Goal: Task Accomplishment & Management: Complete application form

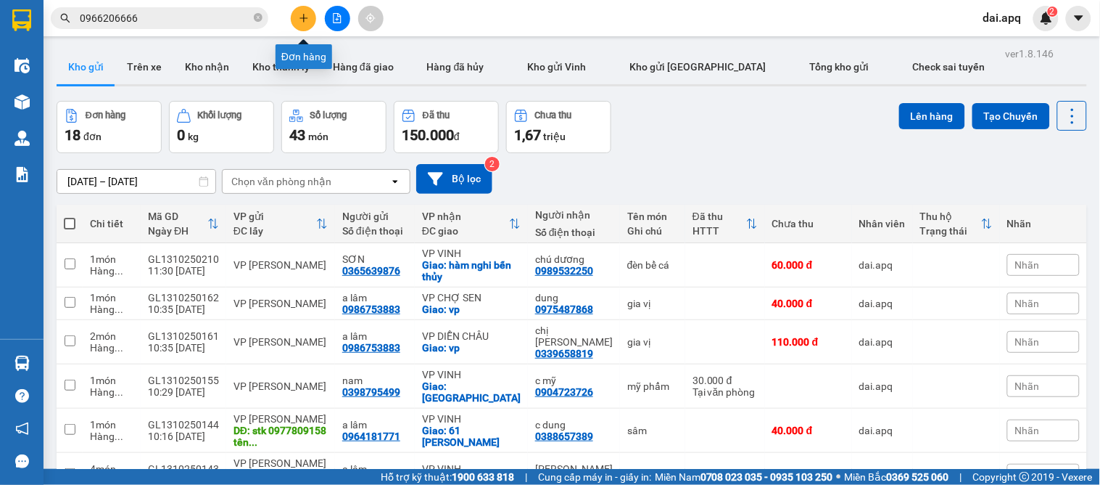
click at [305, 18] on icon "plus" at bounding box center [304, 17] width 8 height 1
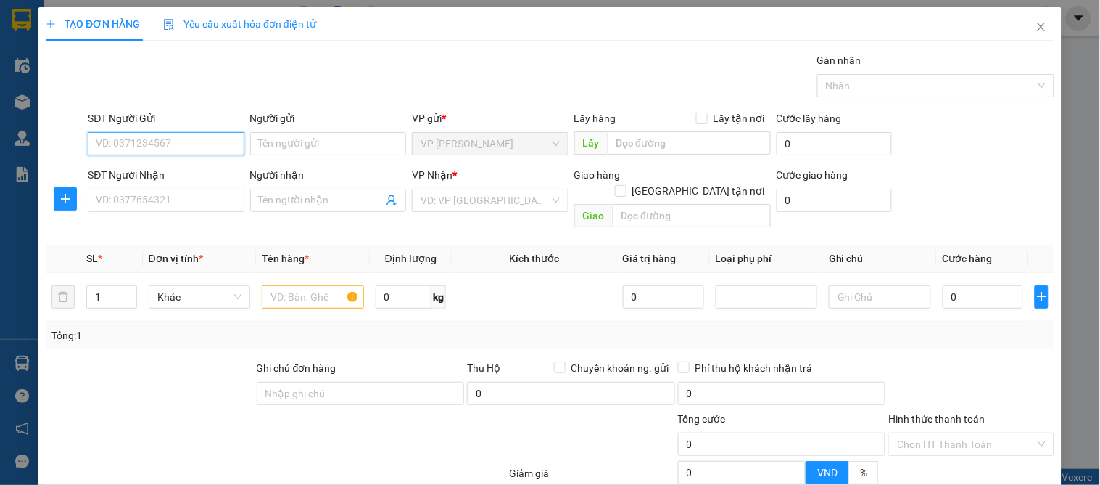
click at [164, 146] on input "SĐT Người Gửi" at bounding box center [166, 143] width 156 height 23
click at [134, 165] on div "0397905780" at bounding box center [164, 173] width 137 height 16
type input "0397905780"
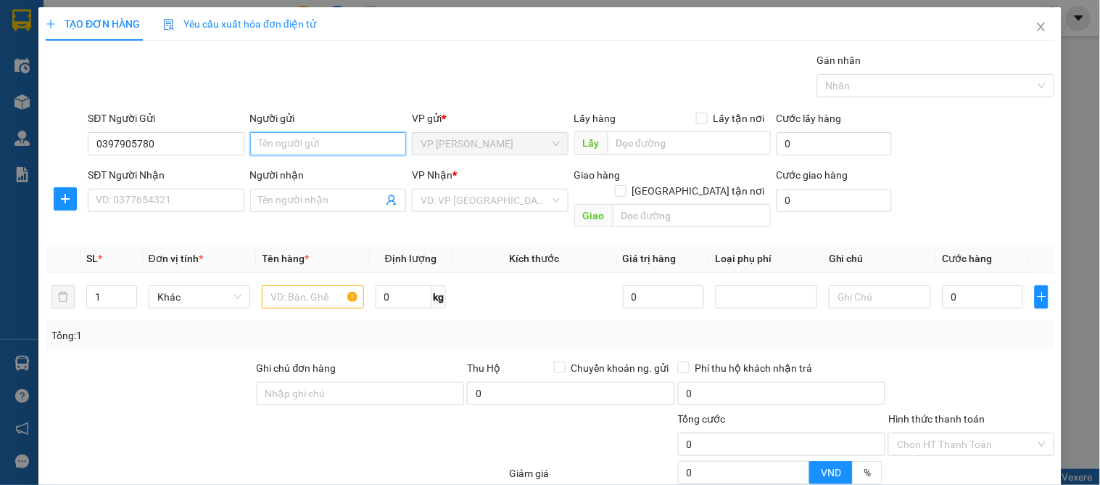
click at [300, 150] on input "Người gửi" at bounding box center [328, 143] width 156 height 23
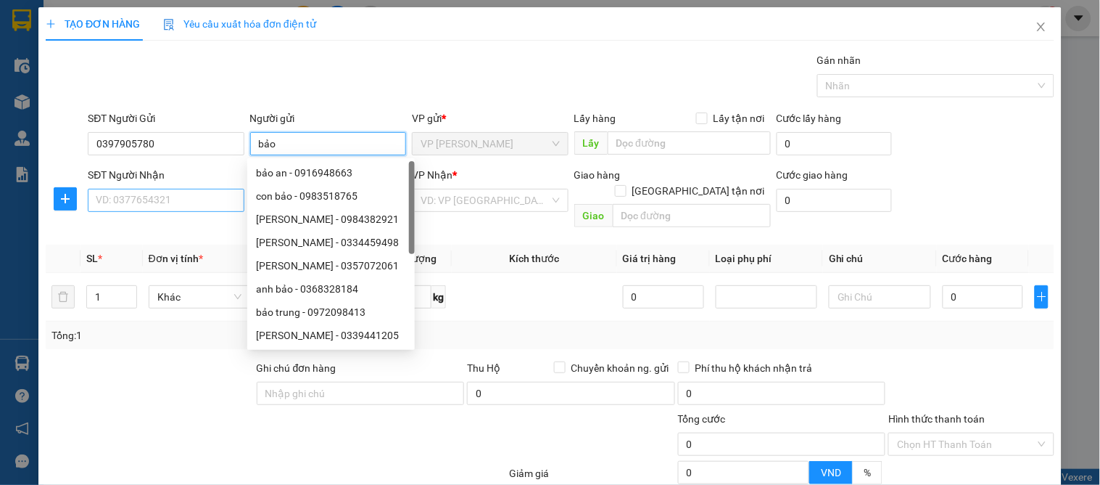
type input "bảo"
click at [171, 203] on input "SĐT Người Nhận" at bounding box center [166, 200] width 156 height 23
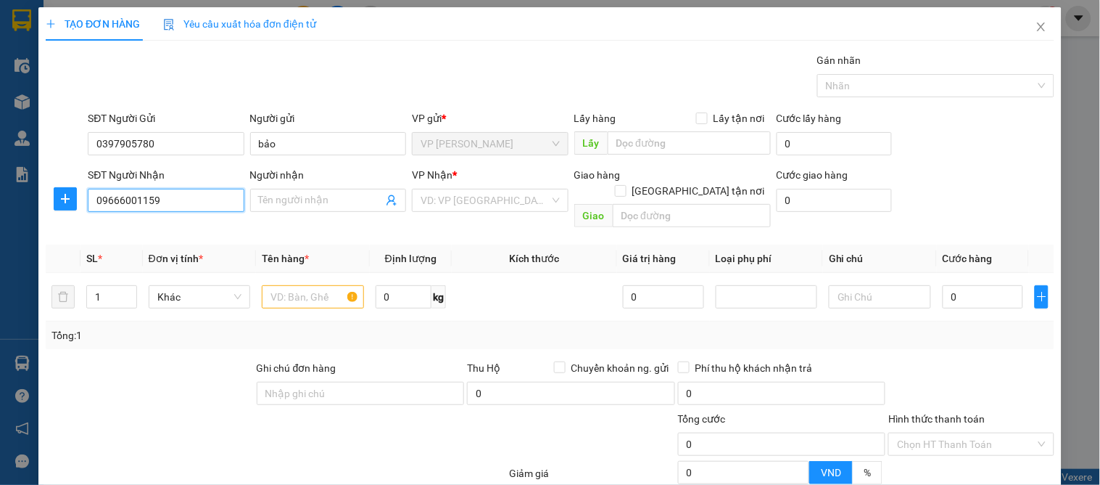
click at [123, 201] on input "09666001159" at bounding box center [166, 200] width 156 height 23
type input "0966001159"
click at [173, 227] on div "0966001159" at bounding box center [164, 229] width 137 height 16
checkbox input "true"
type input "9 [PERSON_NAME]"
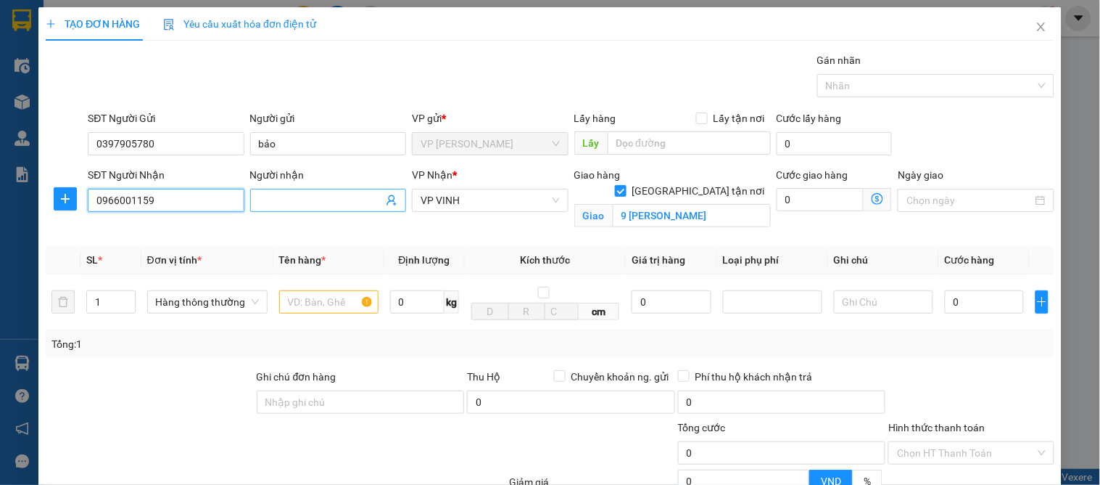
type input "0966001159"
click at [306, 201] on input "Người nhận" at bounding box center [321, 200] width 124 height 16
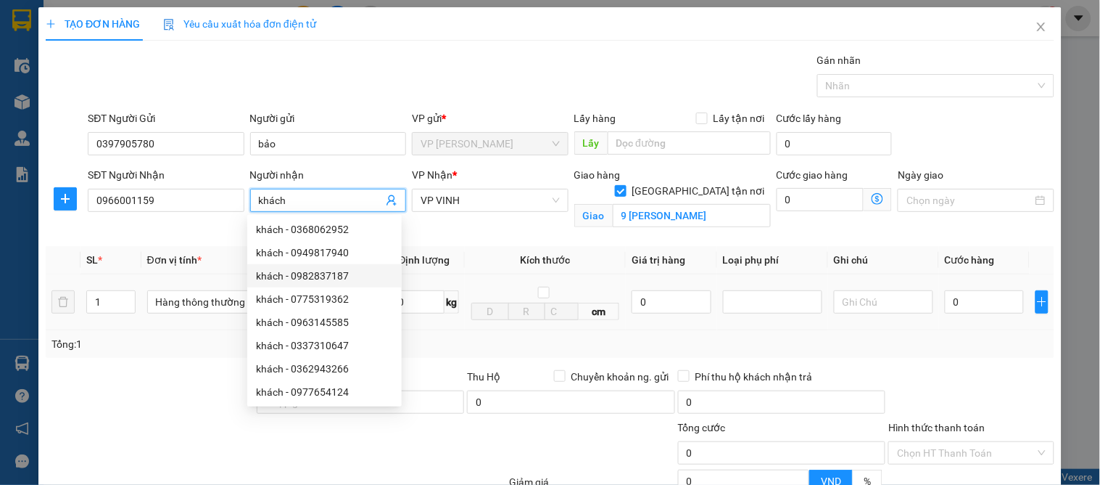
type input "khách"
click at [181, 371] on div at bounding box center [149, 394] width 211 height 51
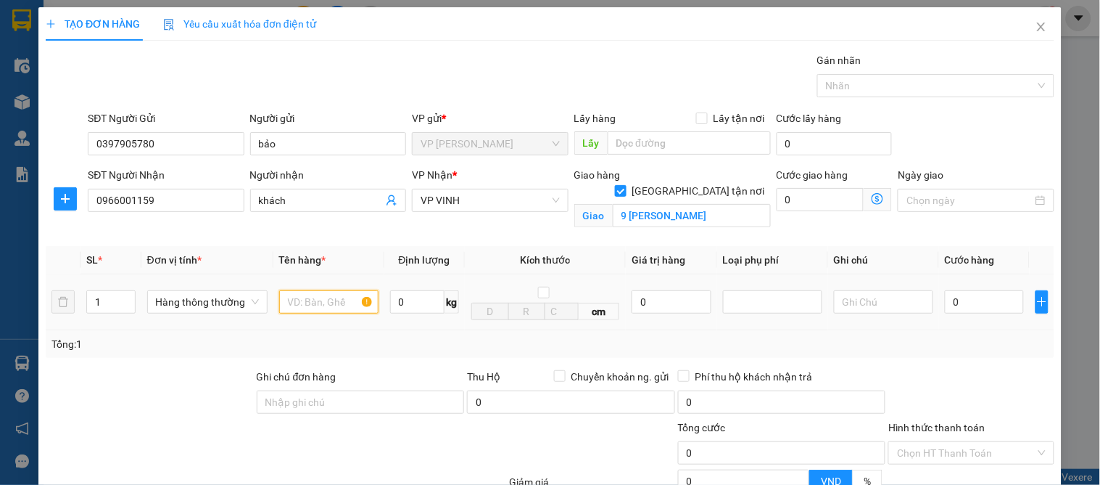
click at [302, 308] on input "text" at bounding box center [328, 301] width 99 height 23
type input "d"
type input "đồ điện"
click at [959, 307] on input "0" at bounding box center [984, 301] width 79 height 23
type input "4"
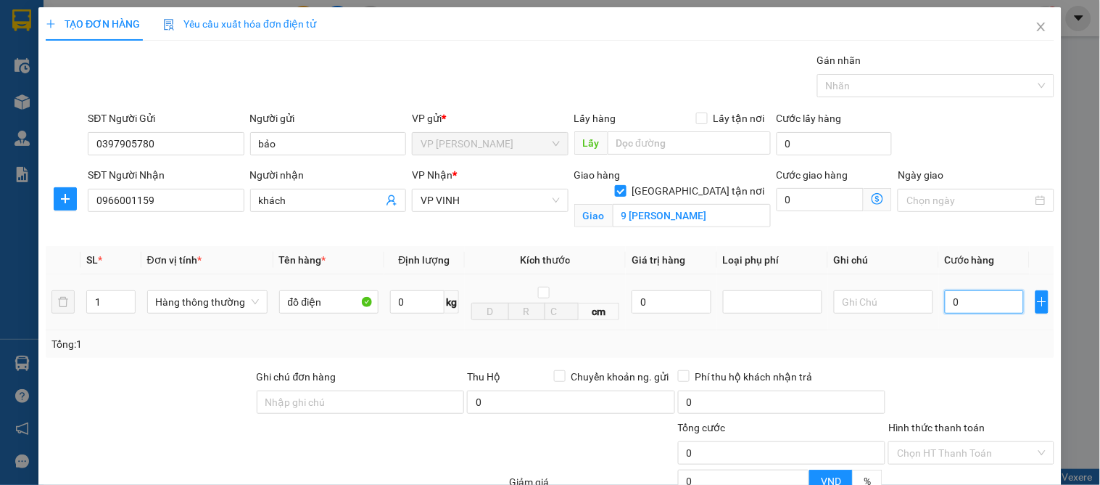
type input "4"
type input "40"
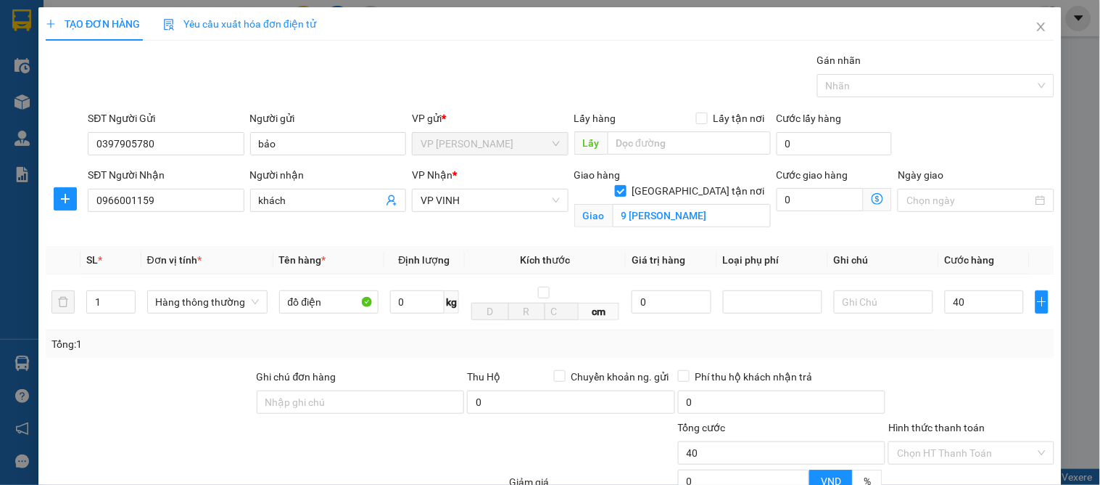
type input "40.000"
click at [973, 353] on div "Tổng: 1" at bounding box center [550, 344] width 1009 height 28
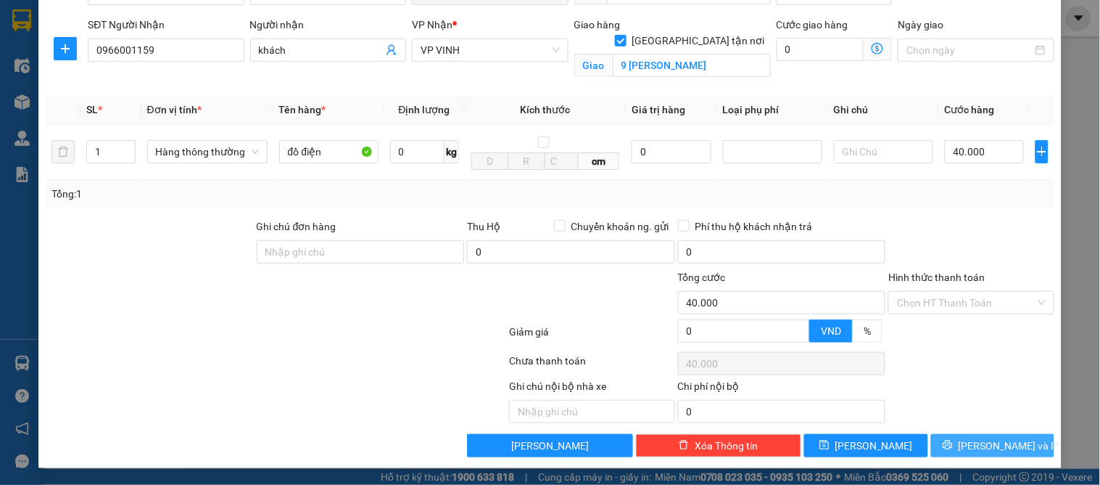
click at [992, 441] on span "[PERSON_NAME] và In" at bounding box center [1010, 445] width 102 height 16
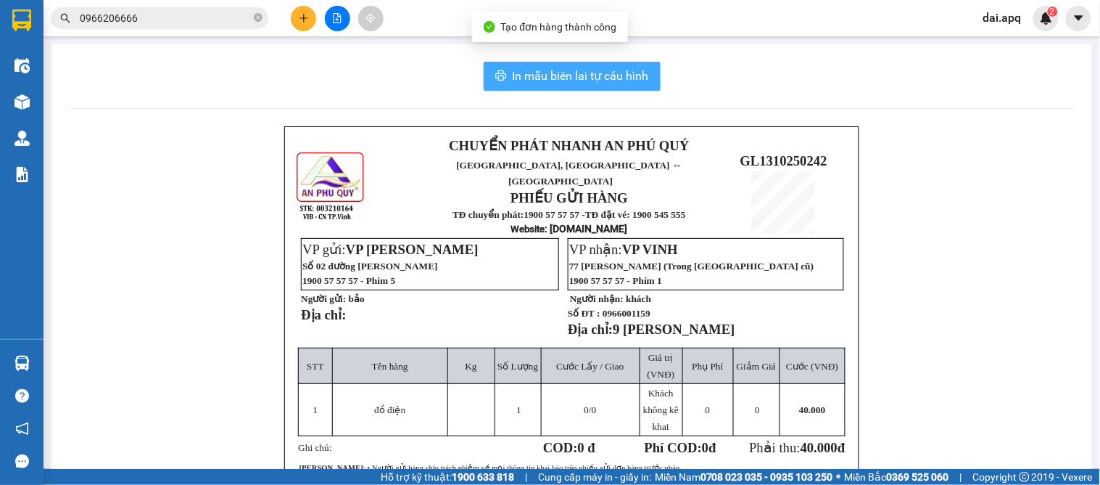
click at [575, 84] on span "In mẫu biên lai tự cấu hình" at bounding box center [581, 76] width 136 height 18
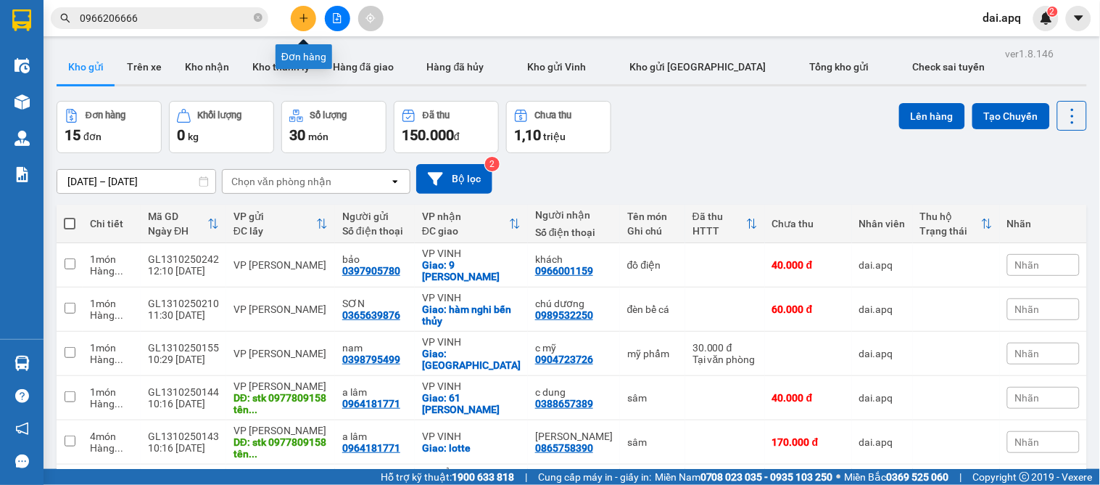
click at [302, 13] on icon "plus" at bounding box center [304, 18] width 10 height 10
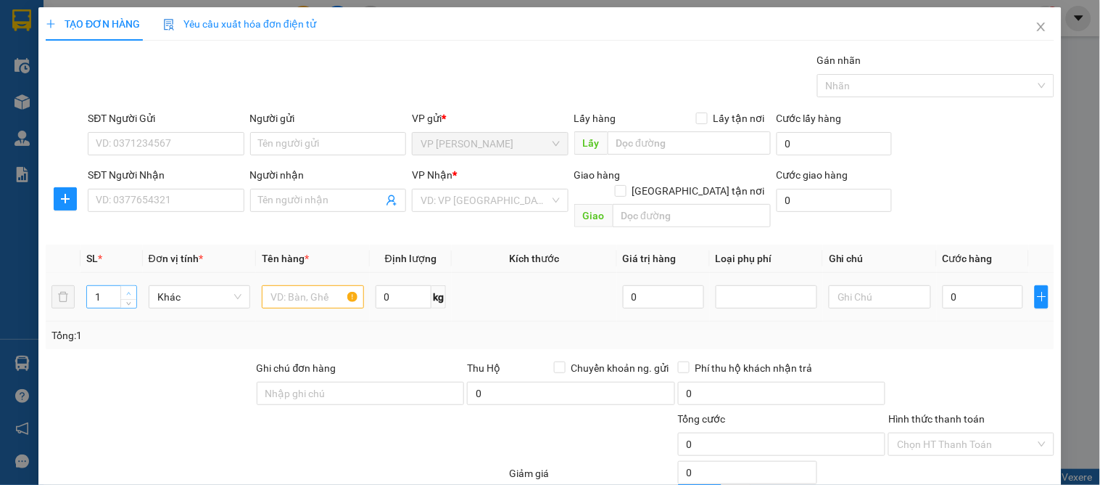
type input "2"
click at [121, 286] on span "Increase Value" at bounding box center [128, 292] width 16 height 13
click at [321, 286] on input "text" at bounding box center [313, 296] width 102 height 23
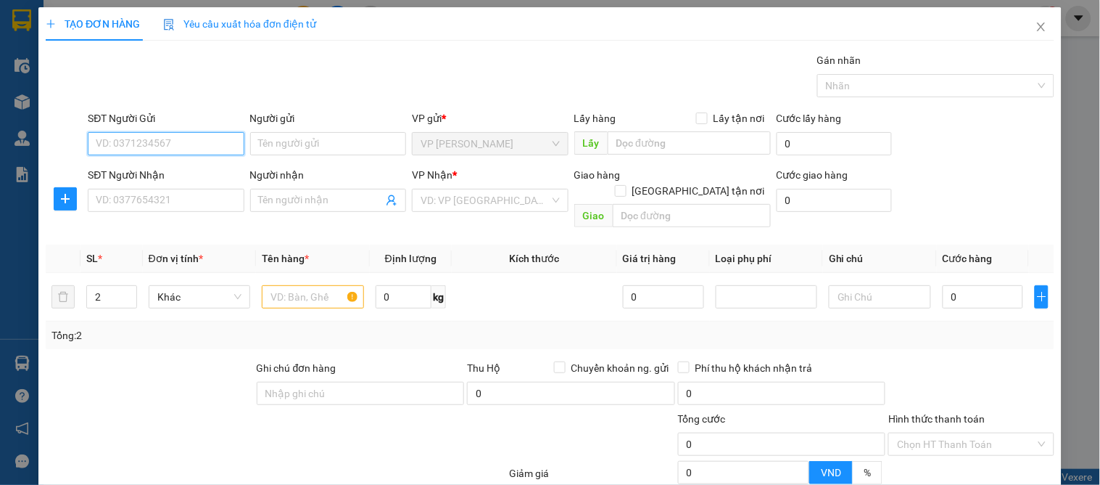
click at [141, 146] on input "SĐT Người Gửi" at bounding box center [166, 143] width 156 height 23
click at [124, 144] on input "SĐT Người Gửi" at bounding box center [166, 143] width 156 height 23
click at [163, 170] on div "0922559399 - bò sạch" at bounding box center [164, 173] width 137 height 16
type input "0922559399"
type input "bò sạch"
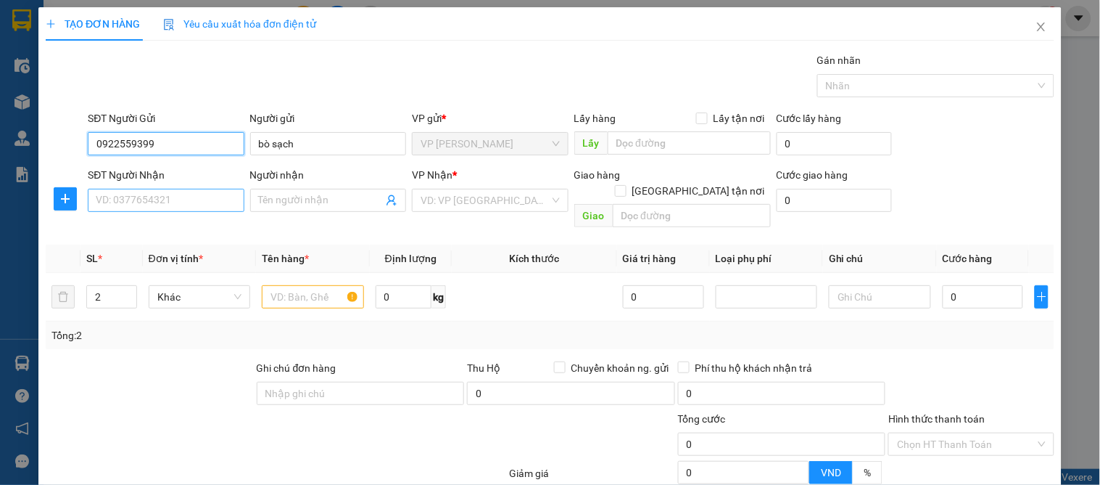
type input "0922559399"
click at [193, 207] on input "SĐT Người Nhận" at bounding box center [166, 200] width 156 height 23
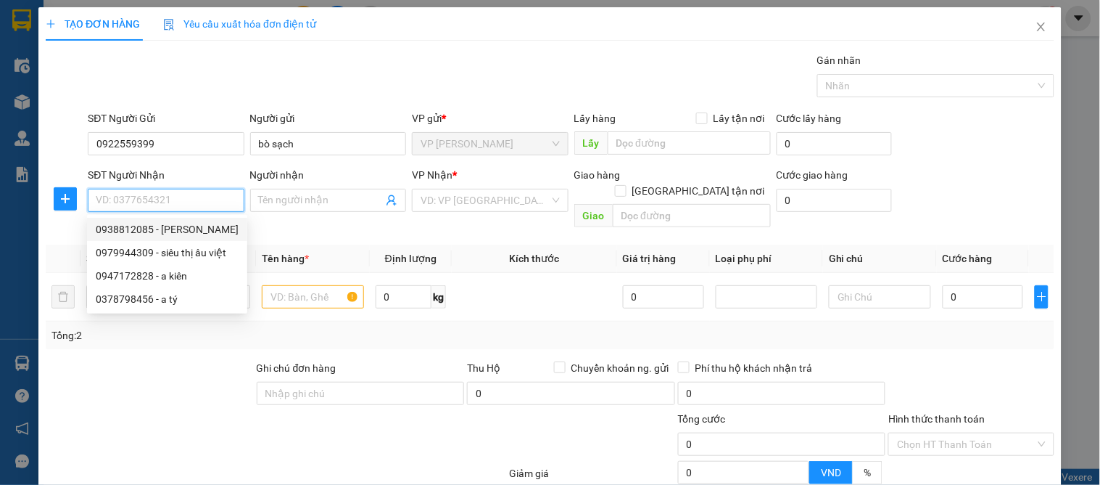
click at [191, 221] on div "0938812085 - [PERSON_NAME]" at bounding box center [167, 229] width 143 height 16
type input "0938812085"
type input "[PERSON_NAME]"
checkbox input "true"
type input "93-95 [PERSON_NAME]"
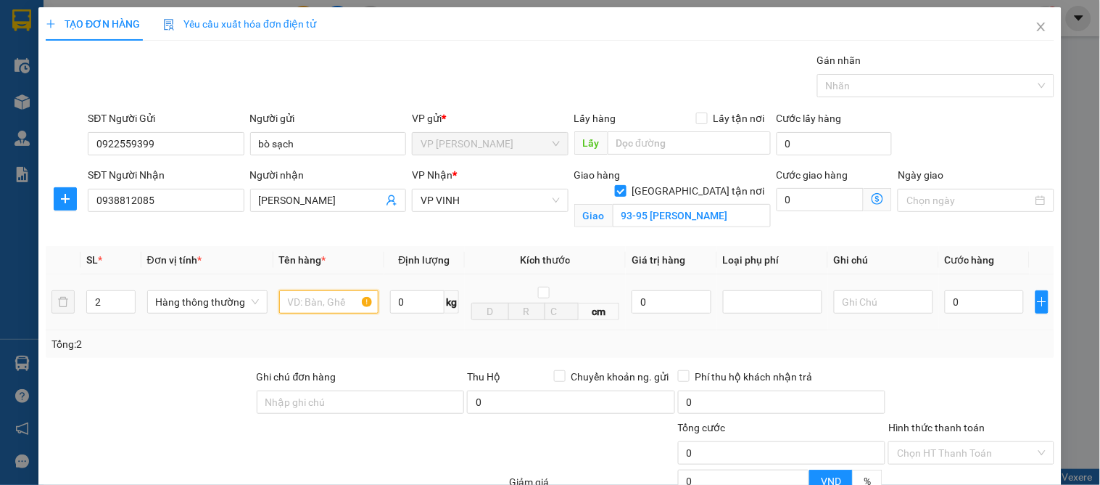
click at [329, 303] on input "text" at bounding box center [328, 301] width 99 height 23
type input "d"
type input "đông lạnh"
click at [958, 310] on input "0" at bounding box center [984, 301] width 79 height 23
type input "1"
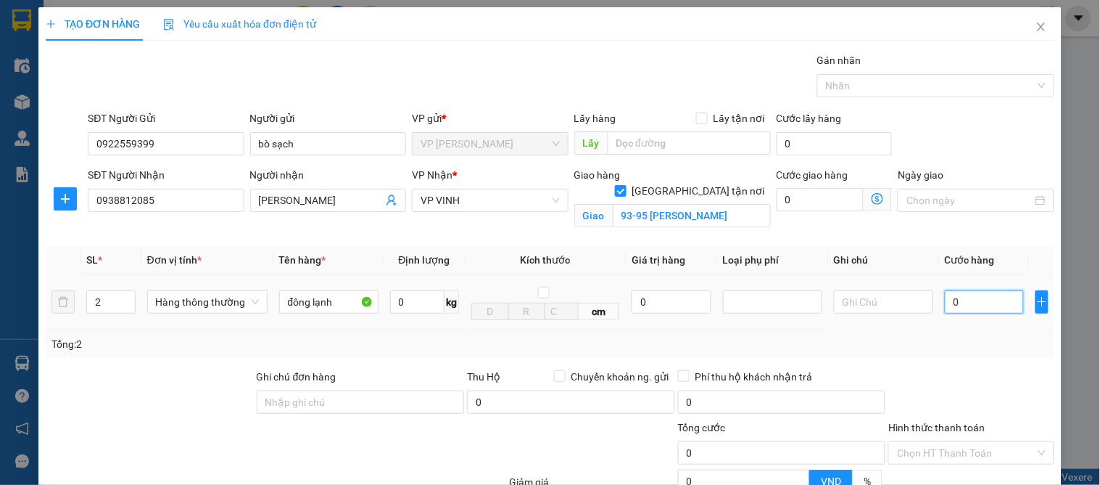
type input "1"
type input "15"
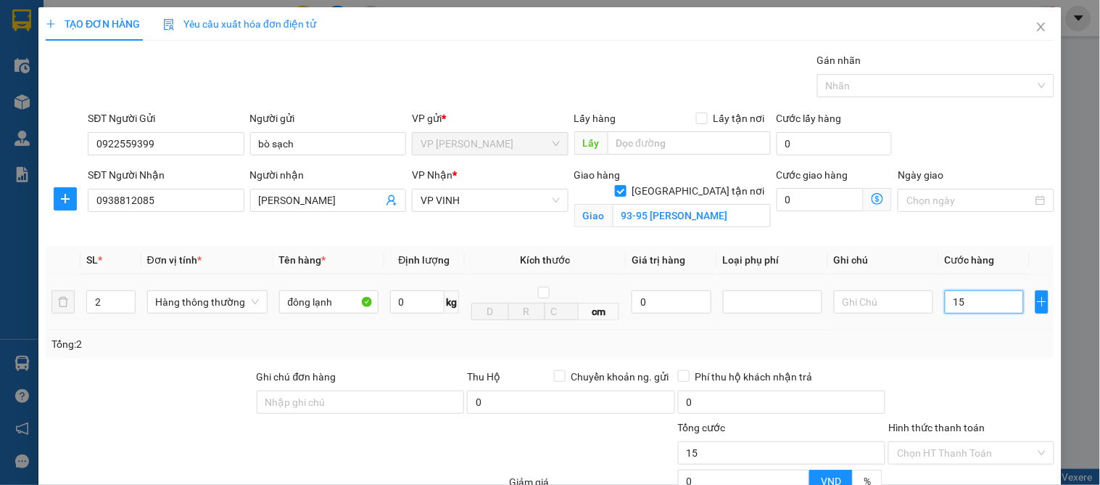
type input "150"
type input "150.000"
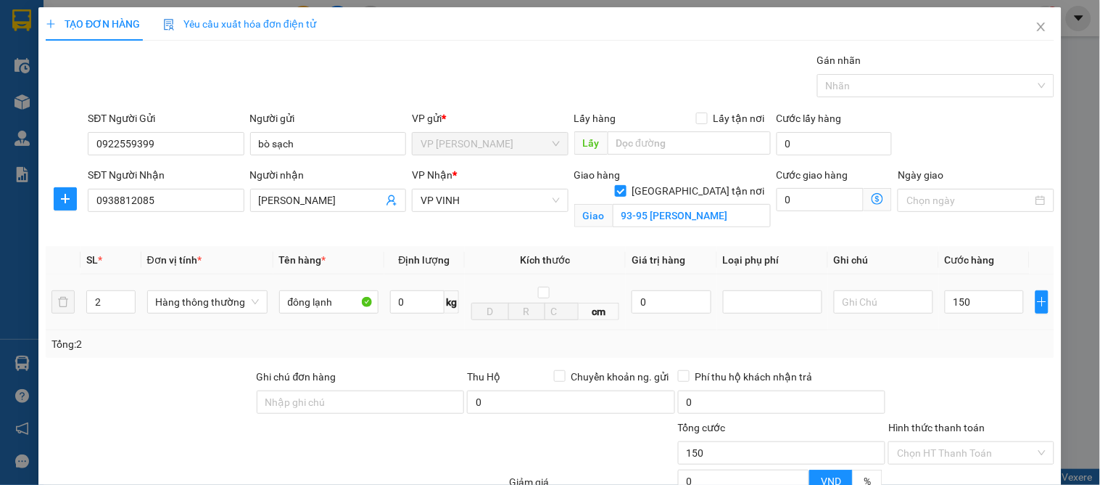
type input "150.000"
click at [973, 377] on div at bounding box center [971, 394] width 168 height 51
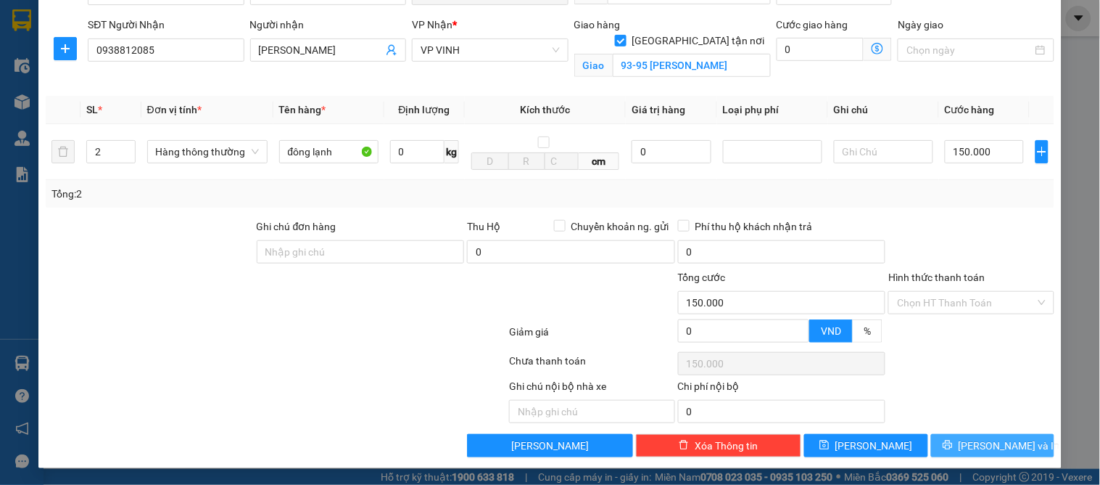
click at [976, 442] on span "[PERSON_NAME] và In" at bounding box center [1010, 445] width 102 height 16
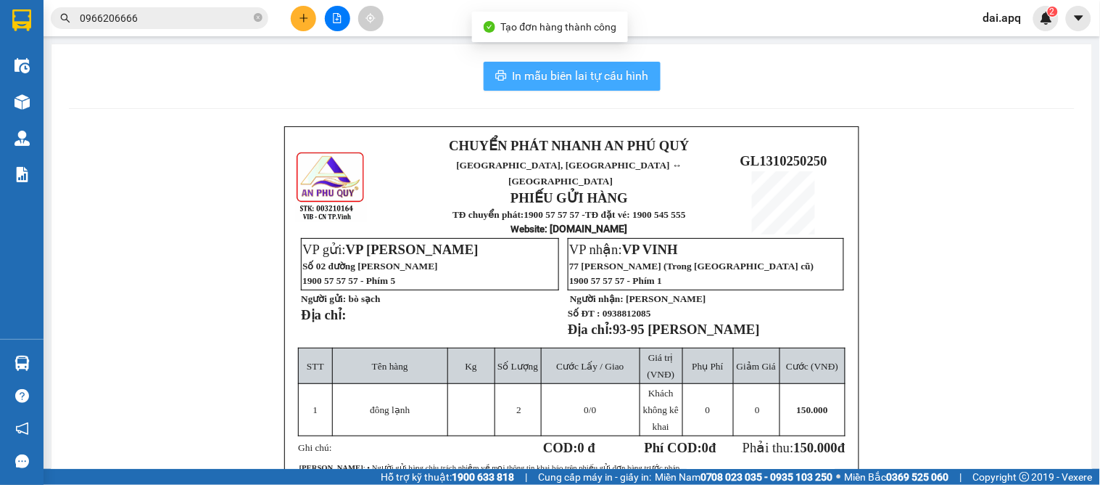
click at [562, 88] on button "In mẫu biên lai tự cấu hình" at bounding box center [572, 76] width 177 height 29
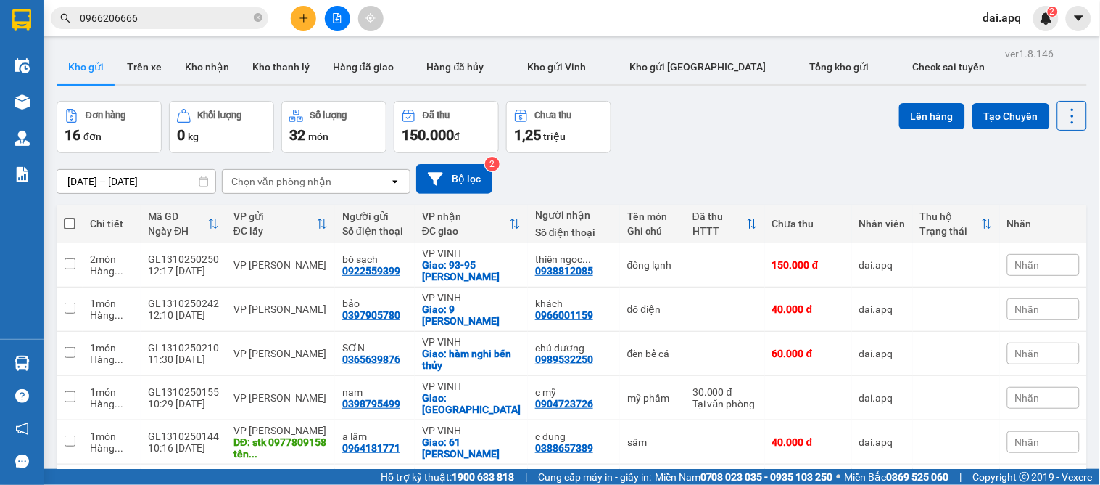
click at [670, 155] on div "[DATE] – [DATE] Press the down arrow key to interact with the calendar and sele…" at bounding box center [572, 179] width 1031 height 52
click at [306, 20] on icon "plus" at bounding box center [304, 18] width 10 height 10
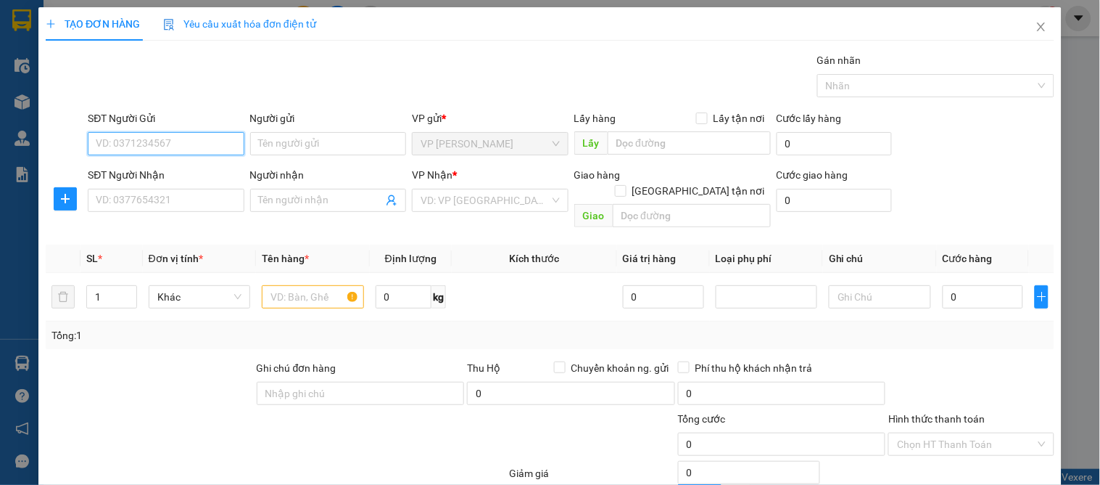
click at [207, 152] on input "SĐT Người Gửi" at bounding box center [166, 143] width 156 height 23
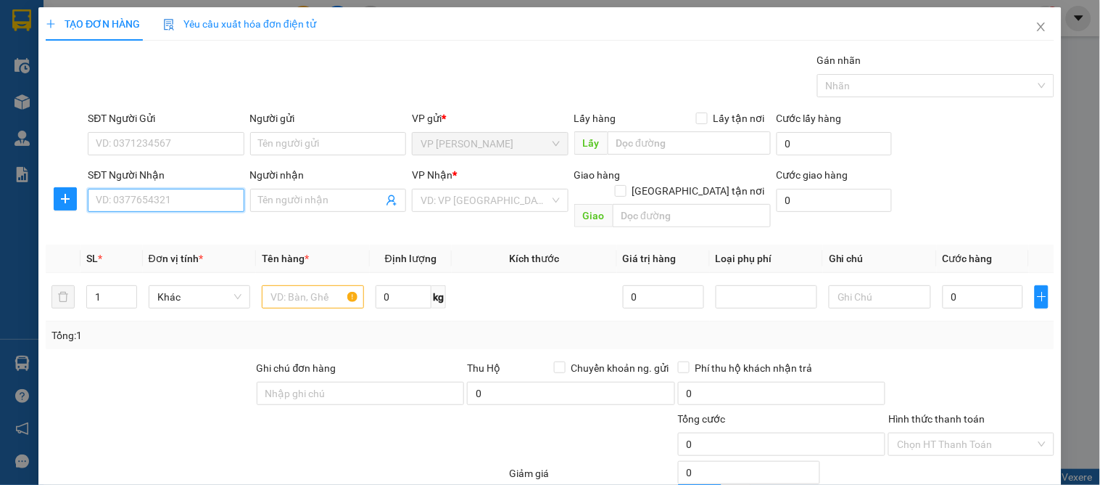
click at [197, 200] on input "SĐT Người Nhận" at bounding box center [166, 200] width 156 height 23
type input "0985496611"
click at [204, 214] on div "SĐT Người Nhận 0985496611" at bounding box center [166, 192] width 156 height 51
click at [171, 203] on input "0985496611" at bounding box center [166, 200] width 156 height 23
drag, startPoint x: 162, startPoint y: 203, endPoint x: 75, endPoint y: 198, distance: 86.5
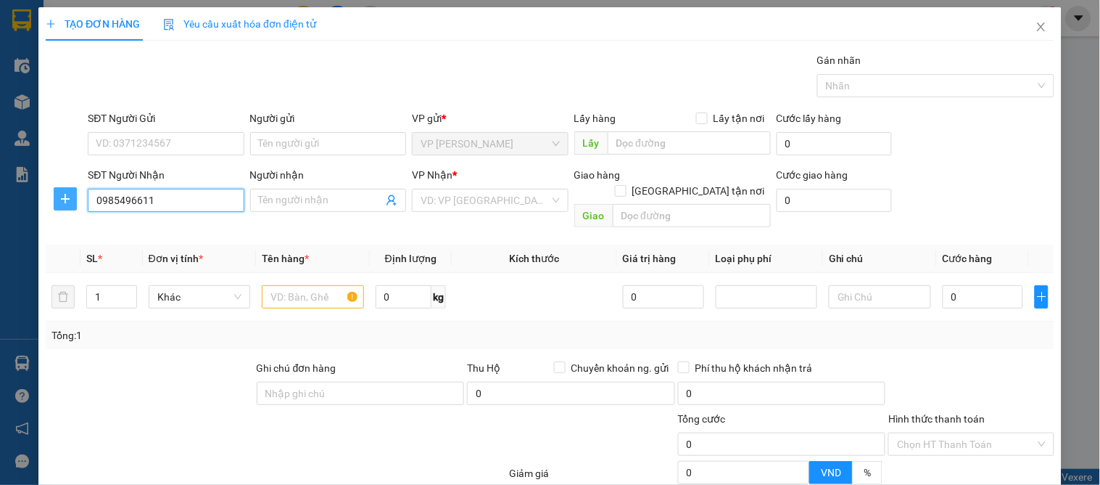
click at [68, 197] on div "SĐT Người Nhận 0985496611 0985496611 Người nhận Tên người nhận VP Nhận * VD: VP…" at bounding box center [550, 200] width 1012 height 67
type input "0985496611"
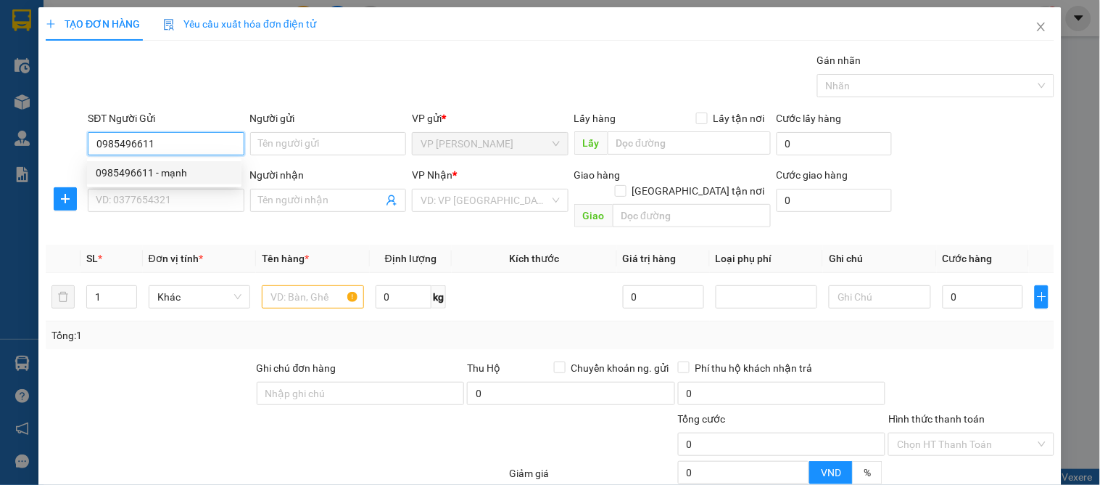
click at [168, 168] on div "0985496611 - mạnh" at bounding box center [164, 173] width 137 height 16
type input "mạnh"
type input "0985496611"
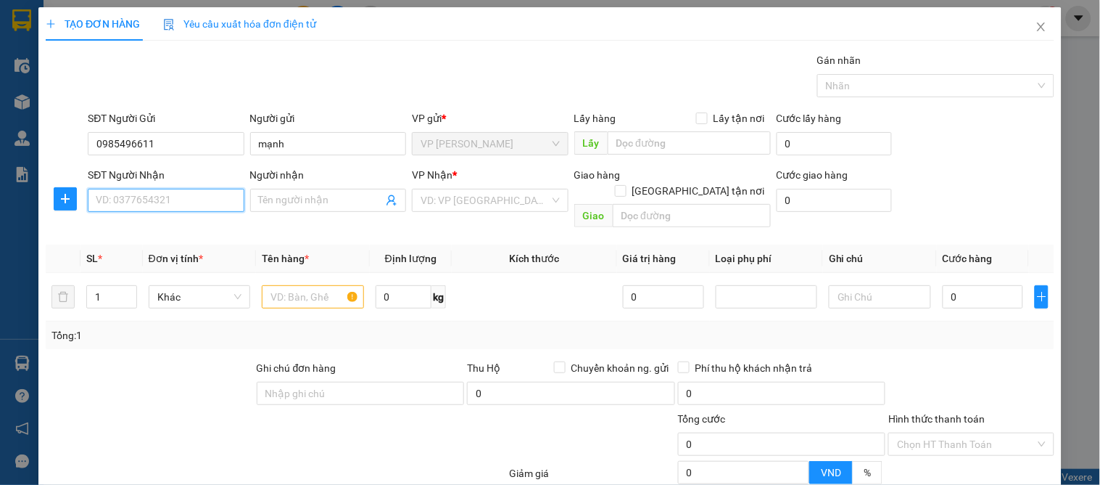
click at [160, 199] on input "SĐT Người Nhận" at bounding box center [166, 200] width 156 height 23
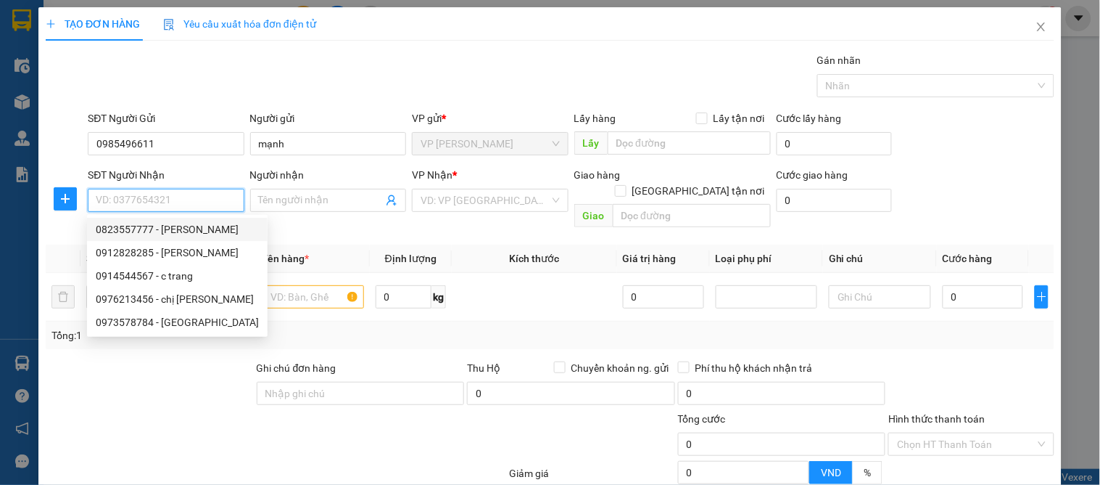
click at [163, 227] on div "0823557777 - [PERSON_NAME]" at bounding box center [177, 229] width 163 height 16
type input "0823557777"
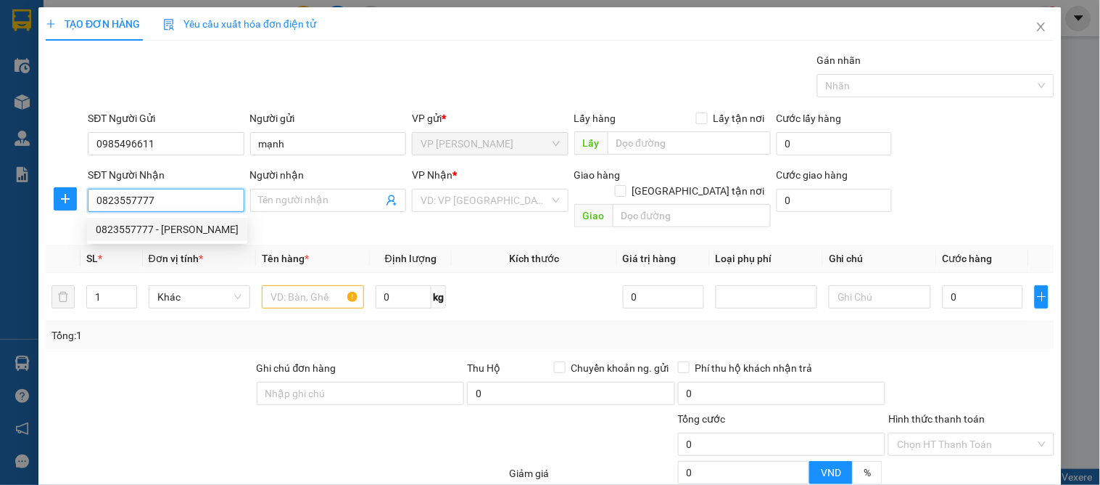
type input "[PERSON_NAME]"
checkbox input "true"
type input "1 ngõ 162 hòng bàng"
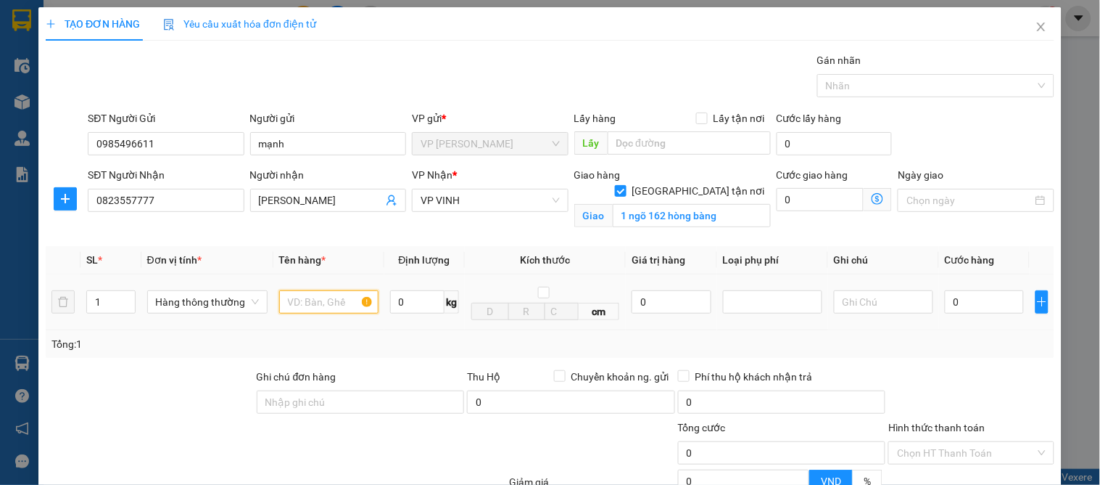
click at [296, 303] on input "text" at bounding box center [328, 301] width 99 height 23
type input "túi giấy"
type input "2"
click at [126, 298] on icon "up" at bounding box center [127, 298] width 5 height 5
click at [973, 302] on input "0" at bounding box center [984, 301] width 79 height 23
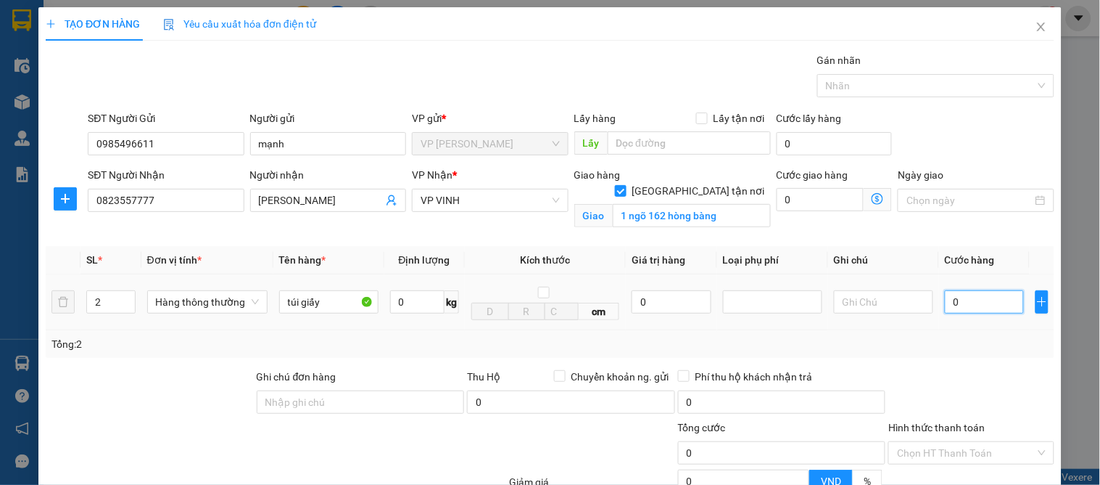
type input "1"
type input "12"
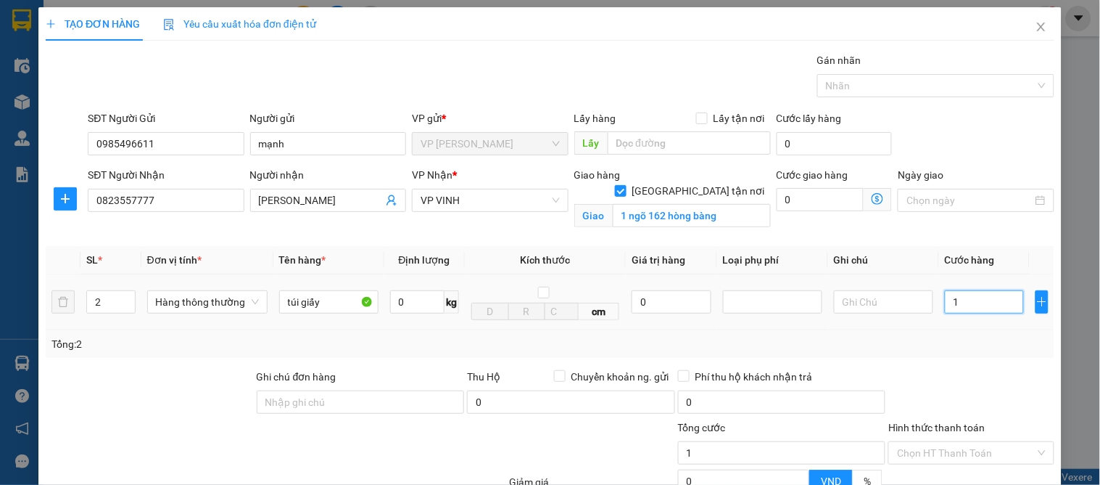
type input "12"
type input "120"
type input "120.000"
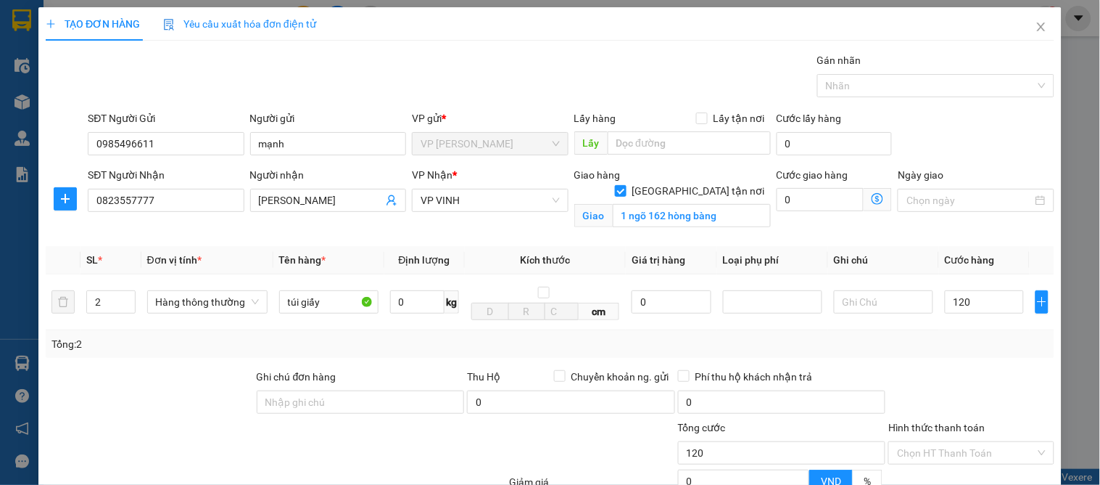
type input "120.000"
drag, startPoint x: 1077, startPoint y: 372, endPoint x: 1055, endPoint y: 379, distance: 23.4
click at [1077, 373] on div "TẠO ĐƠN HÀNG Yêu cầu xuất hóa đơn điện tử Transit Pickup Surcharge Ids Transit …" at bounding box center [550, 242] width 1100 height 485
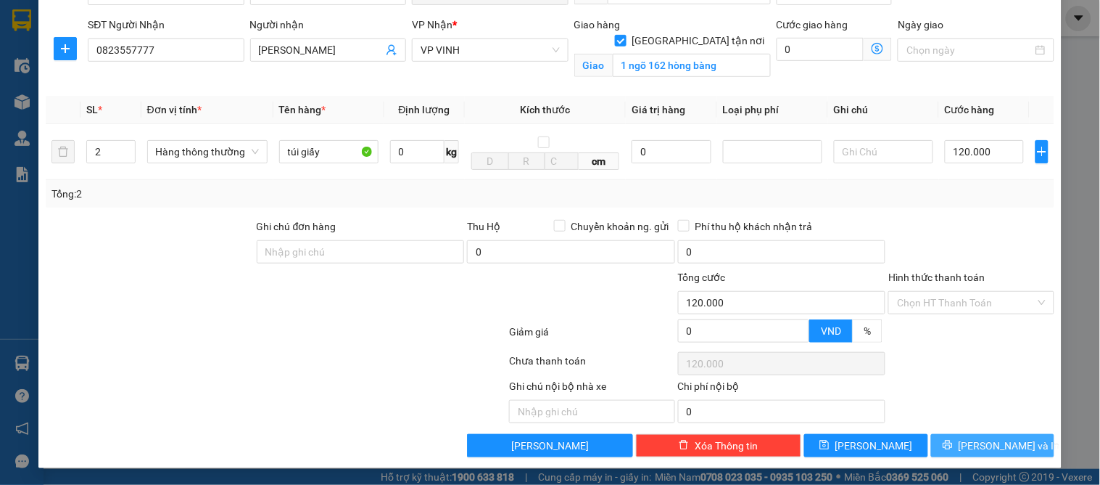
click at [990, 437] on button "[PERSON_NAME] và In" at bounding box center [992, 445] width 123 height 23
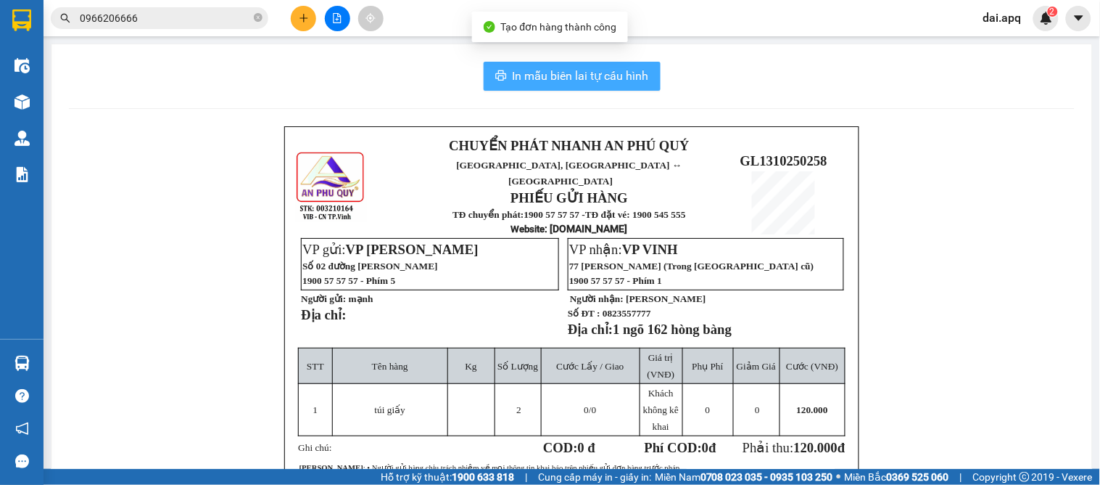
click at [513, 78] on span "In mẫu biên lai tự cấu hình" at bounding box center [581, 76] width 136 height 18
